Goal: Transaction & Acquisition: Purchase product/service

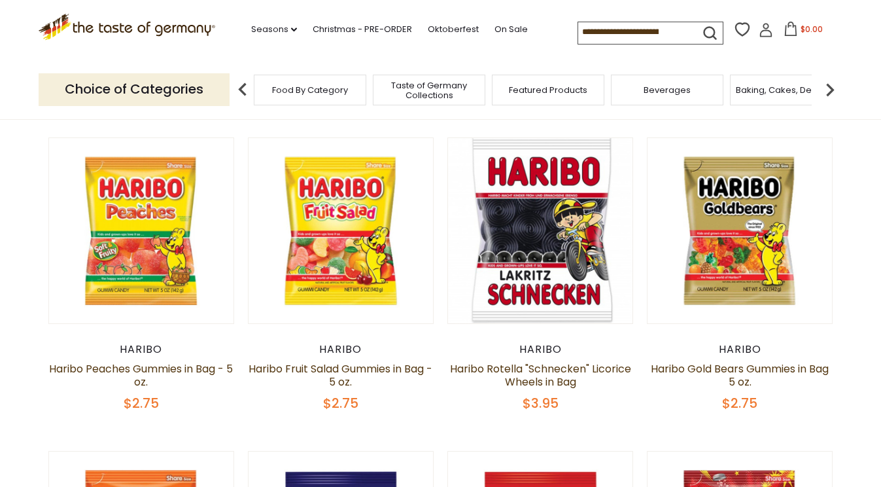
scroll to position [91, 0]
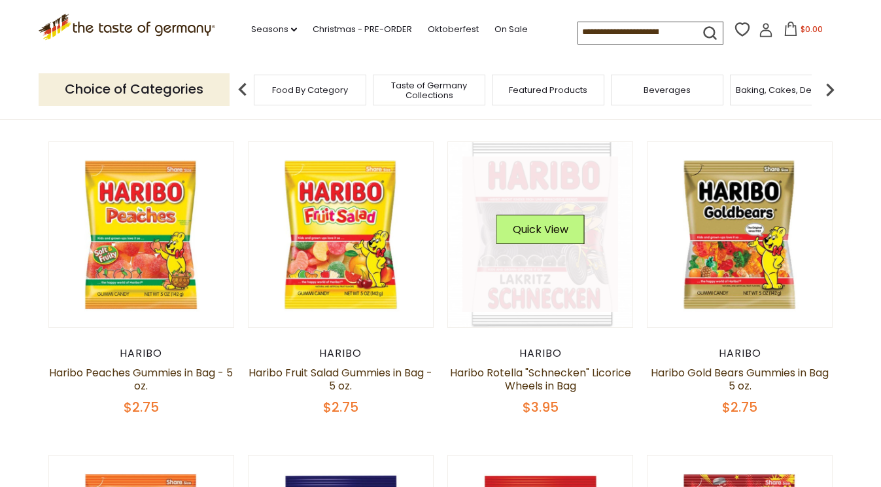
click at [546, 173] on link at bounding box center [541, 234] width 156 height 156
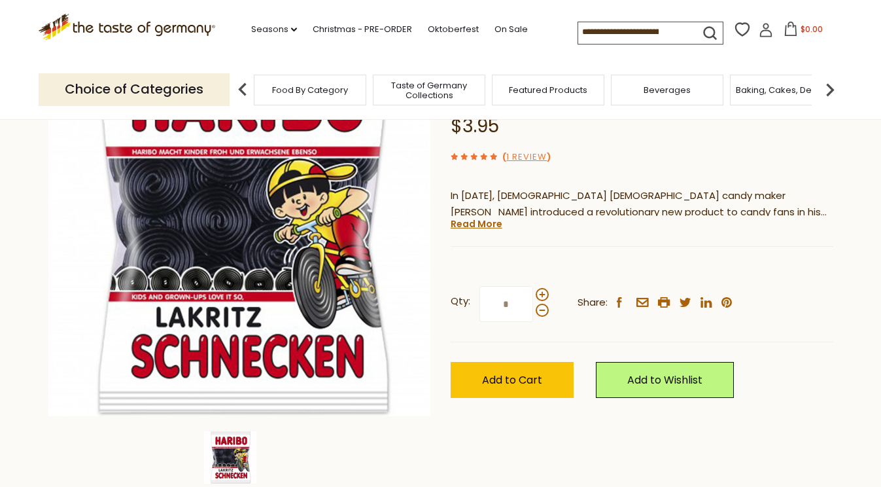
scroll to position [157, 0]
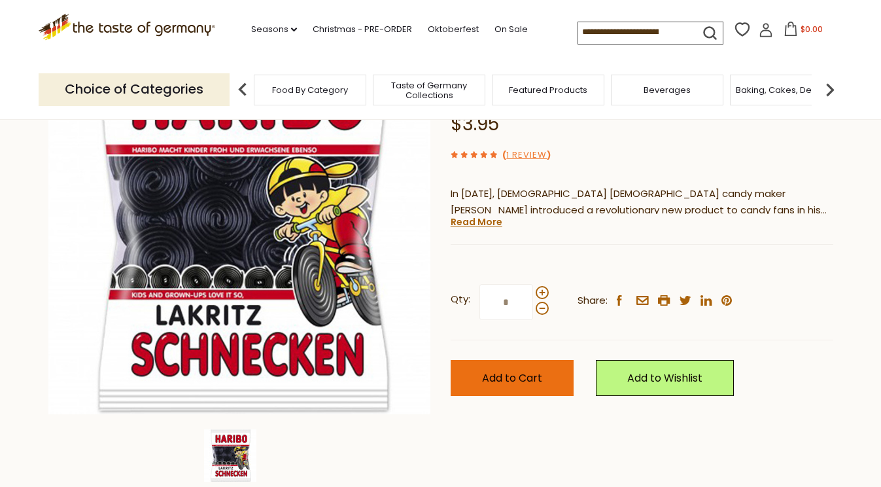
click at [539, 389] on button "Add to Cart" at bounding box center [512, 378] width 123 height 36
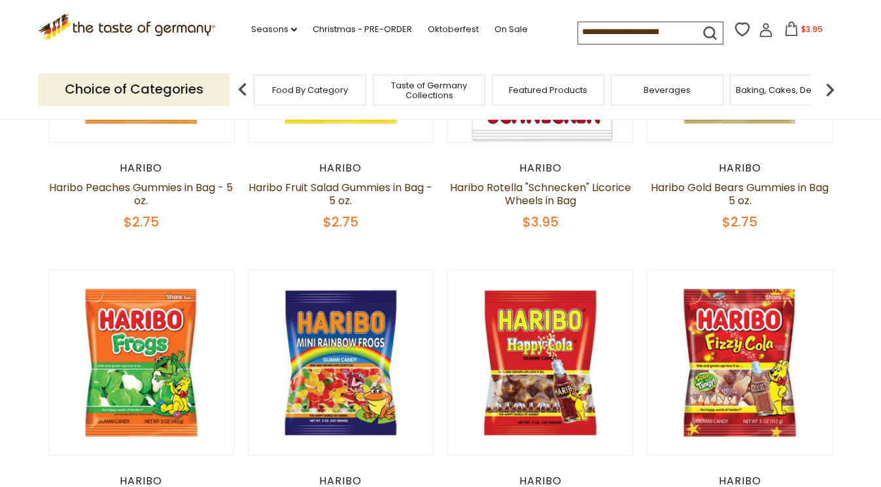
scroll to position [270, 0]
